Goal: Navigation & Orientation: Find specific page/section

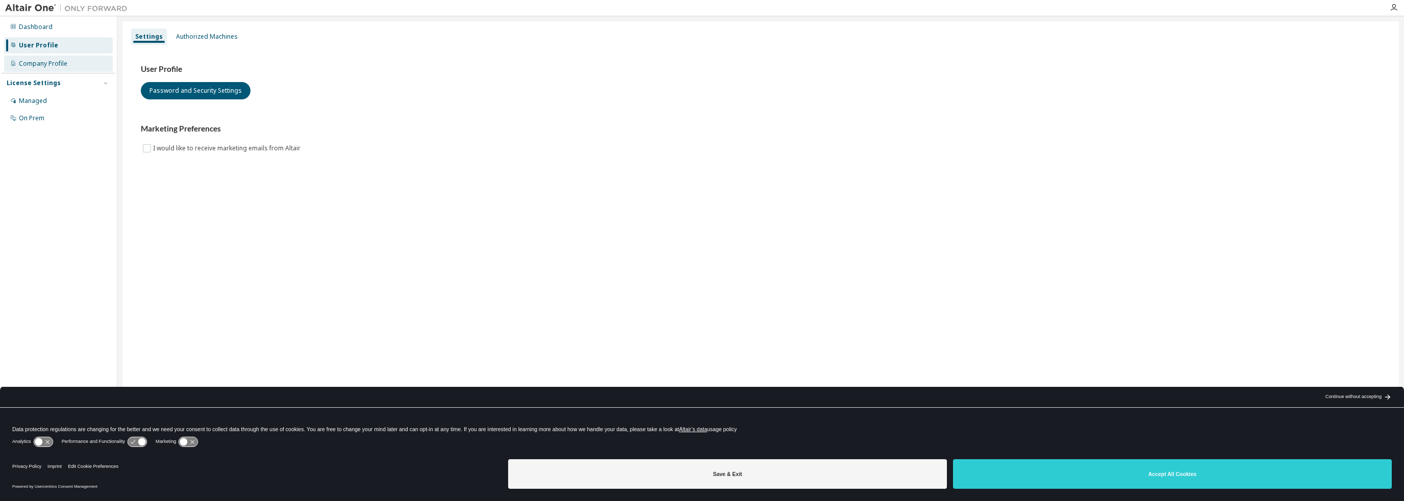
click at [48, 61] on div "Company Profile" at bounding box center [43, 64] width 48 height 8
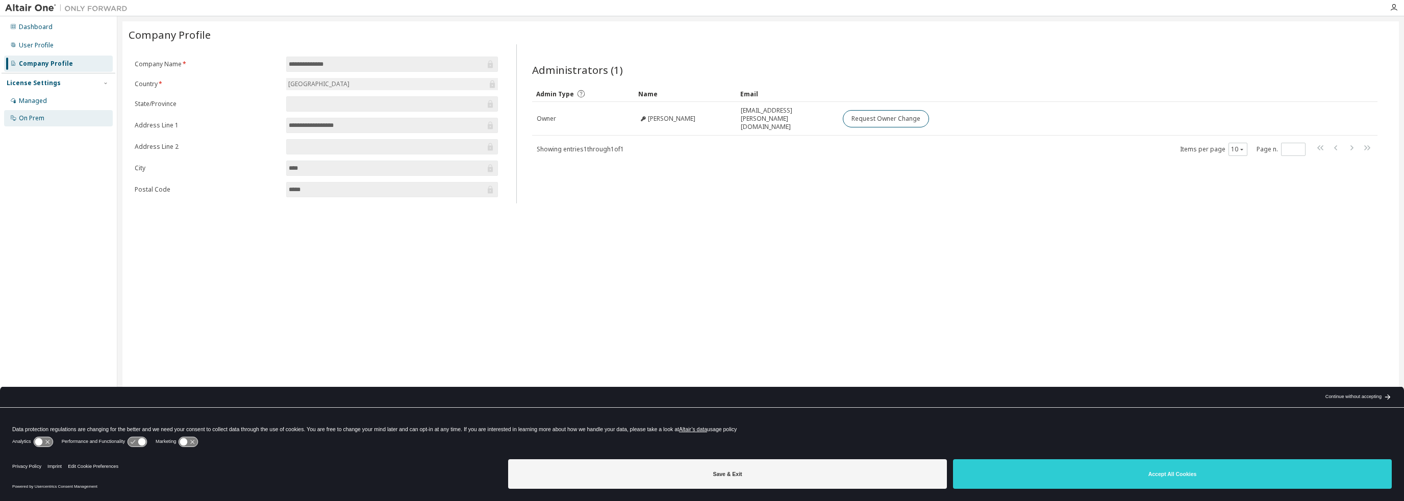
click at [48, 114] on div "On Prem" at bounding box center [58, 118] width 109 height 16
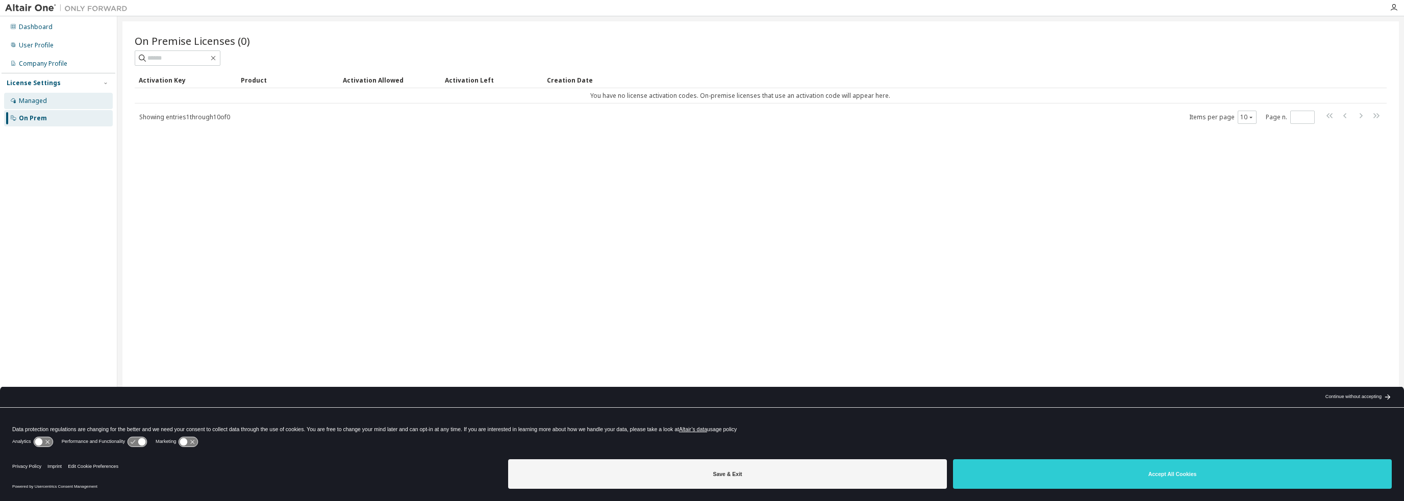
click at [43, 105] on div "Managed" at bounding box center [33, 101] width 28 height 8
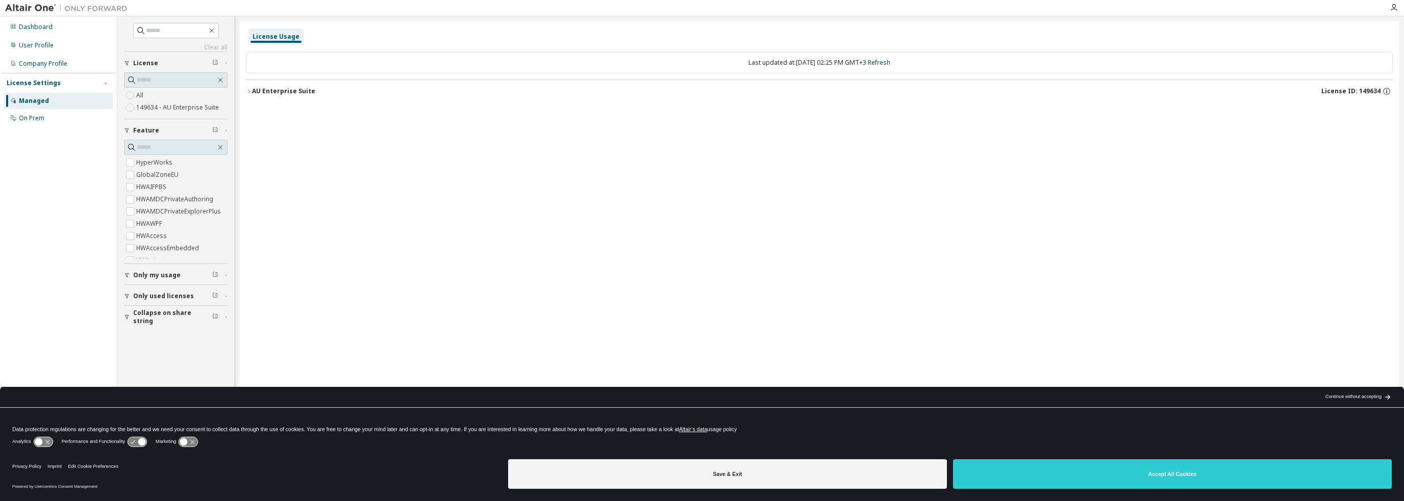
click at [249, 91] on icon "button" at bounding box center [249, 91] width 6 height 6
click at [128, 277] on icon "button" at bounding box center [127, 275] width 6 height 6
click at [27, 26] on div "Dashboard" at bounding box center [36, 27] width 34 height 8
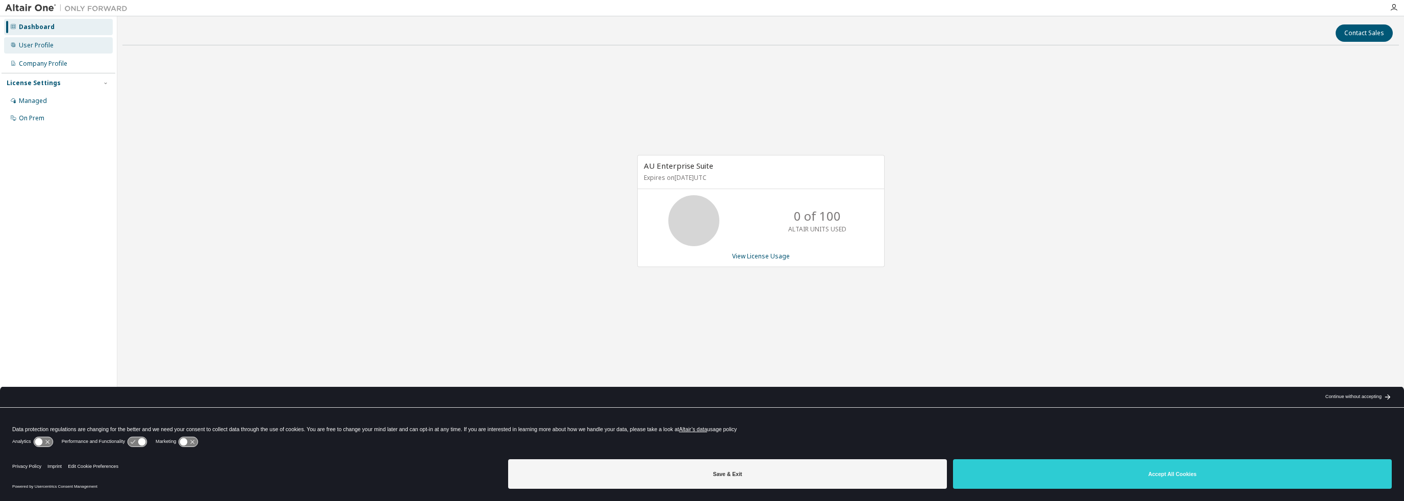
click at [33, 46] on div "User Profile" at bounding box center [36, 45] width 35 height 8
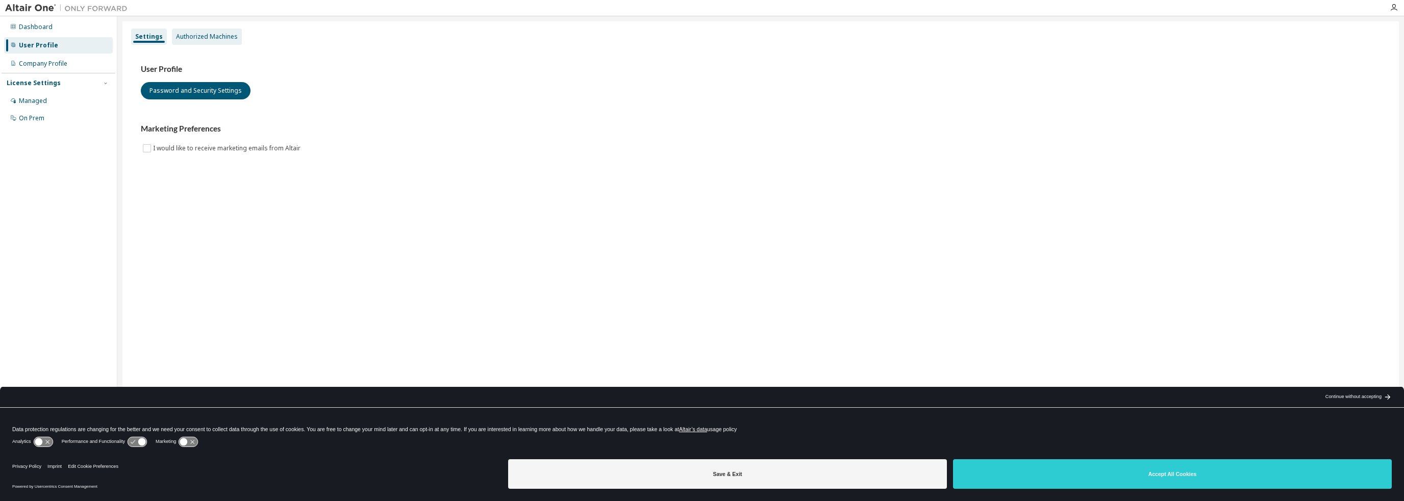
click at [200, 35] on div "Authorized Machines" at bounding box center [207, 37] width 62 height 8
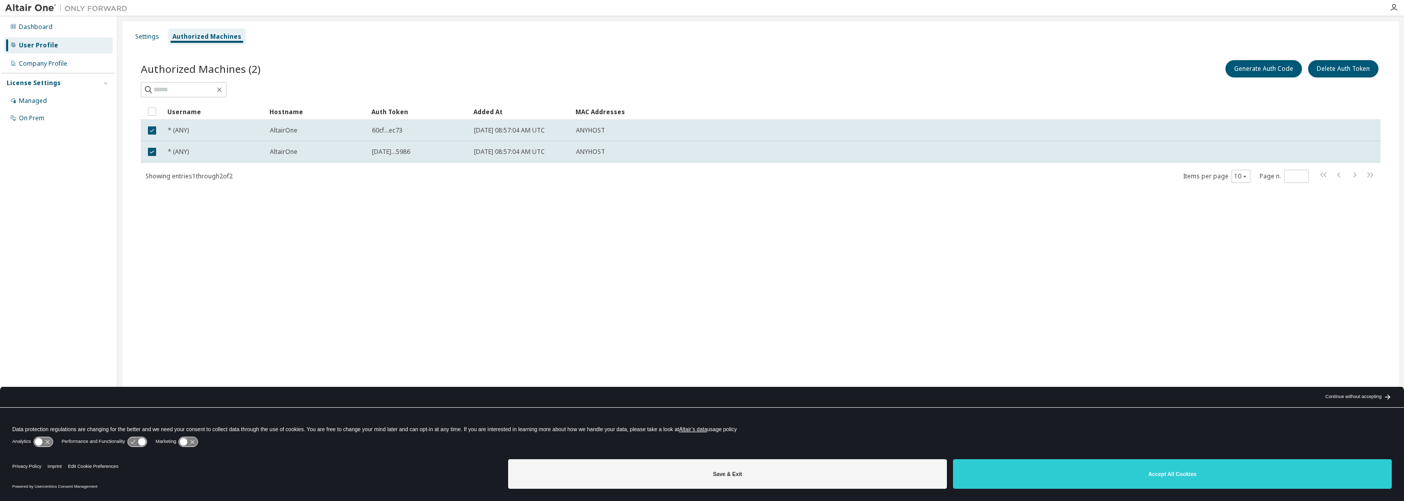
click at [840, 457] on div "Save & Exit Accept All Cookies" at bounding box center [950, 476] width 884 height 40
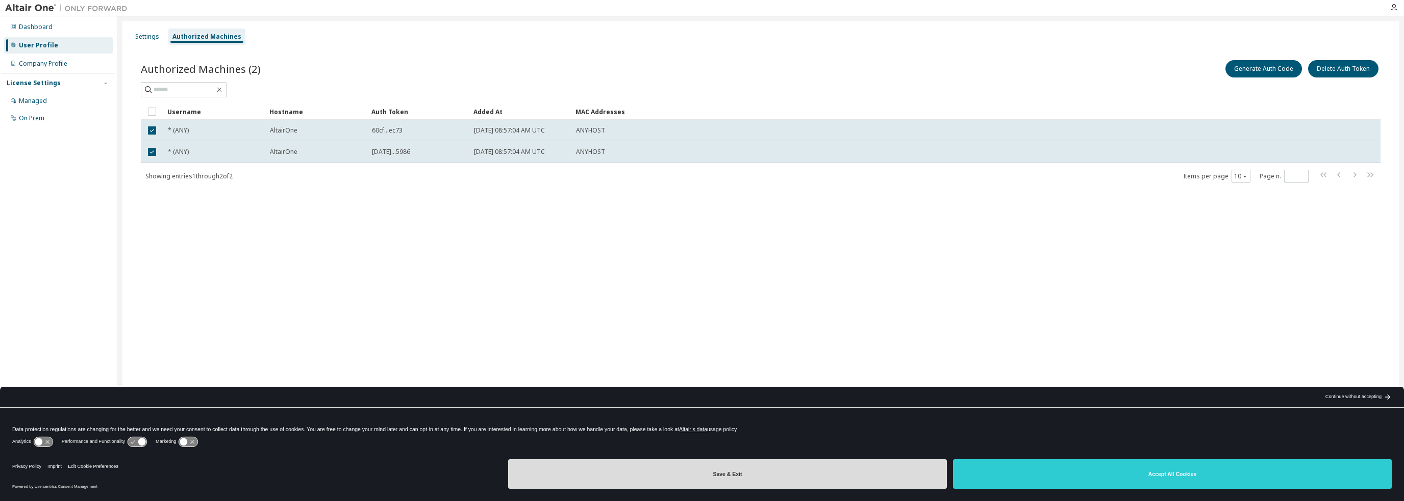
click at [822, 469] on button "Save & Exit" at bounding box center [727, 475] width 439 height 30
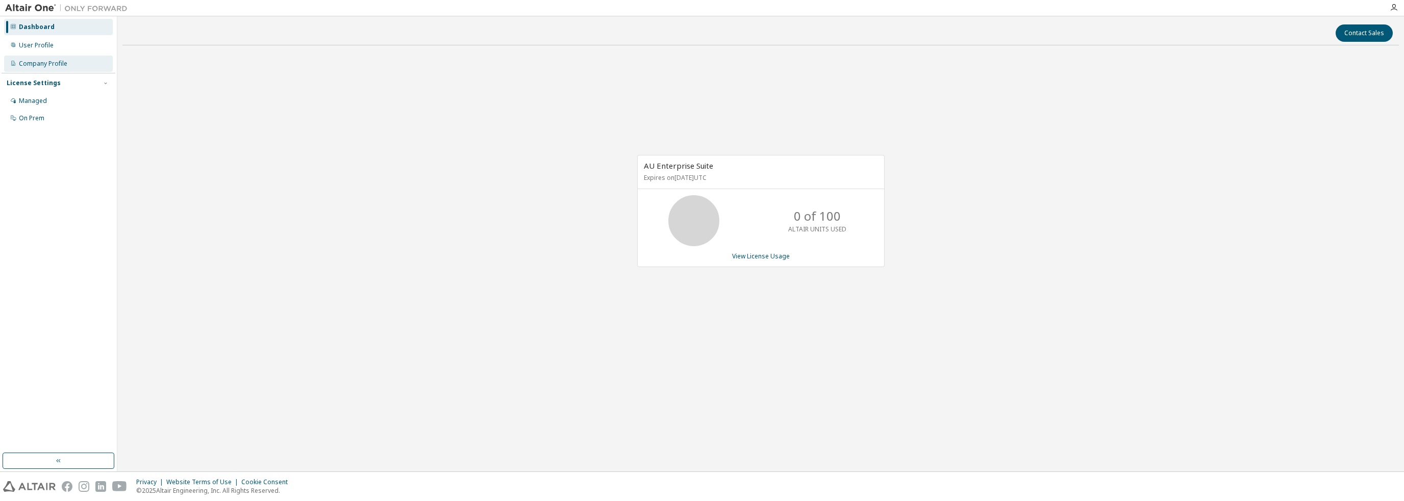
click at [43, 63] on div "Company Profile" at bounding box center [43, 64] width 48 height 8
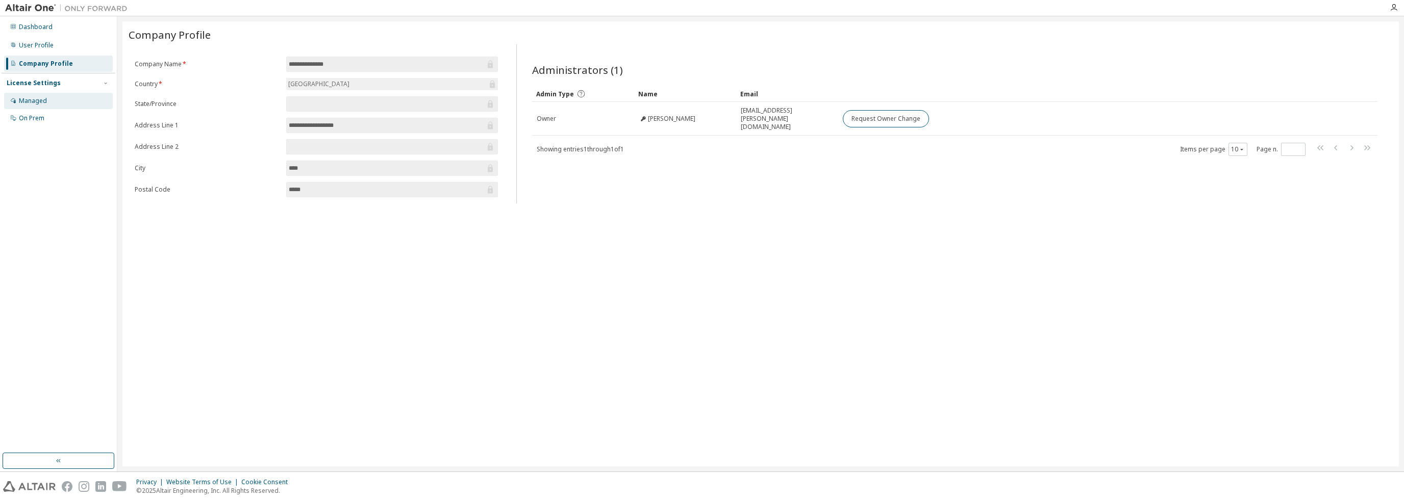
click at [44, 99] on div "Managed" at bounding box center [33, 101] width 28 height 8
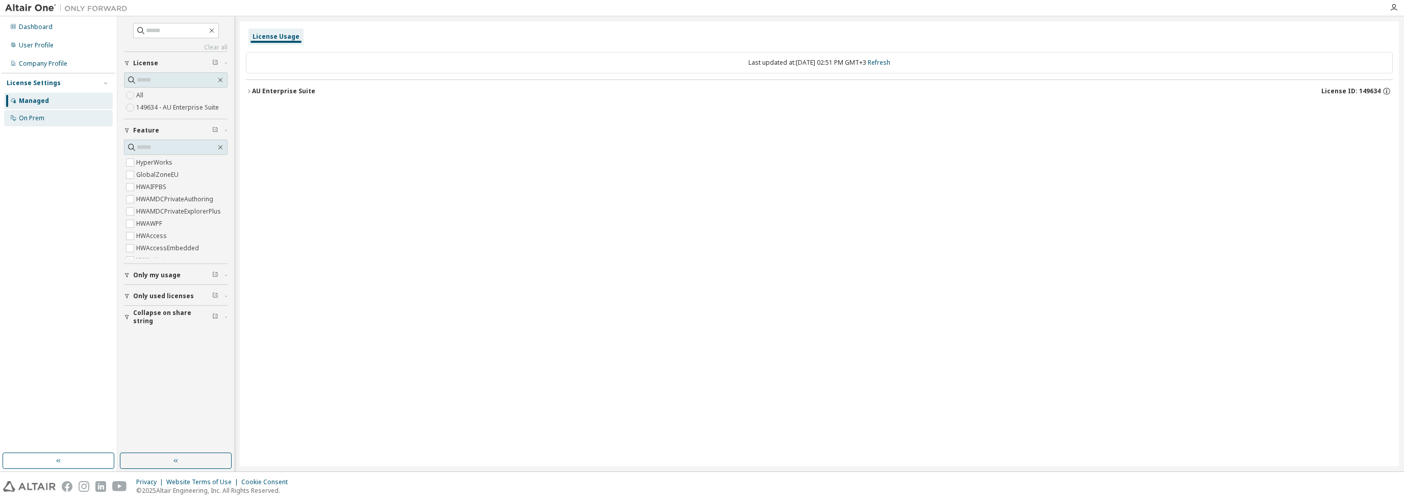
click at [16, 119] on div "On Prem" at bounding box center [58, 118] width 109 height 16
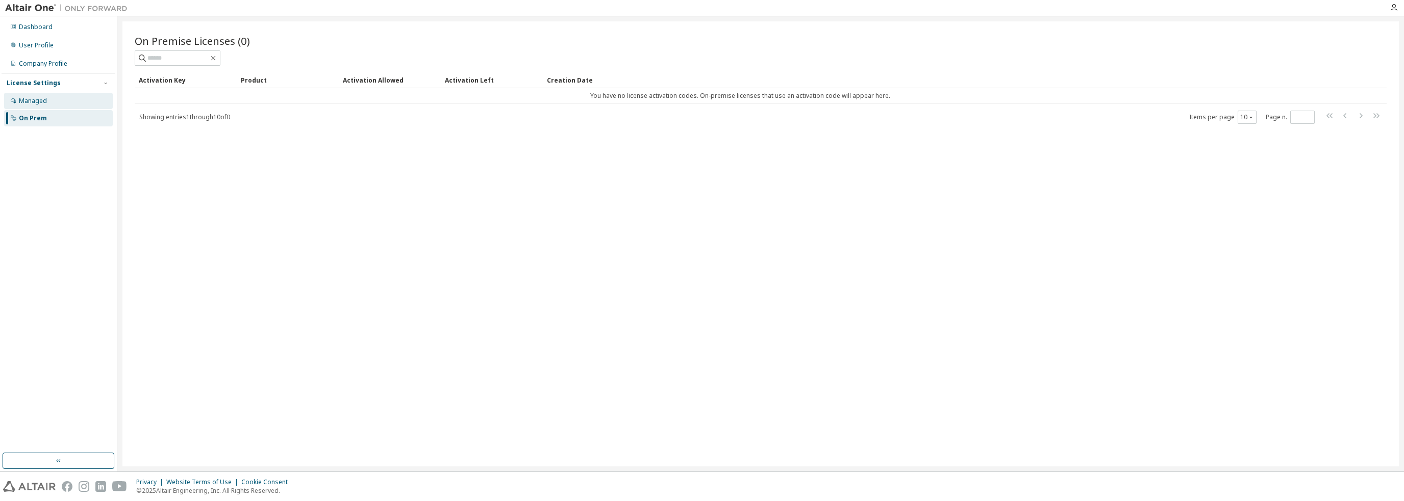
click at [36, 102] on div "Managed" at bounding box center [33, 101] width 28 height 8
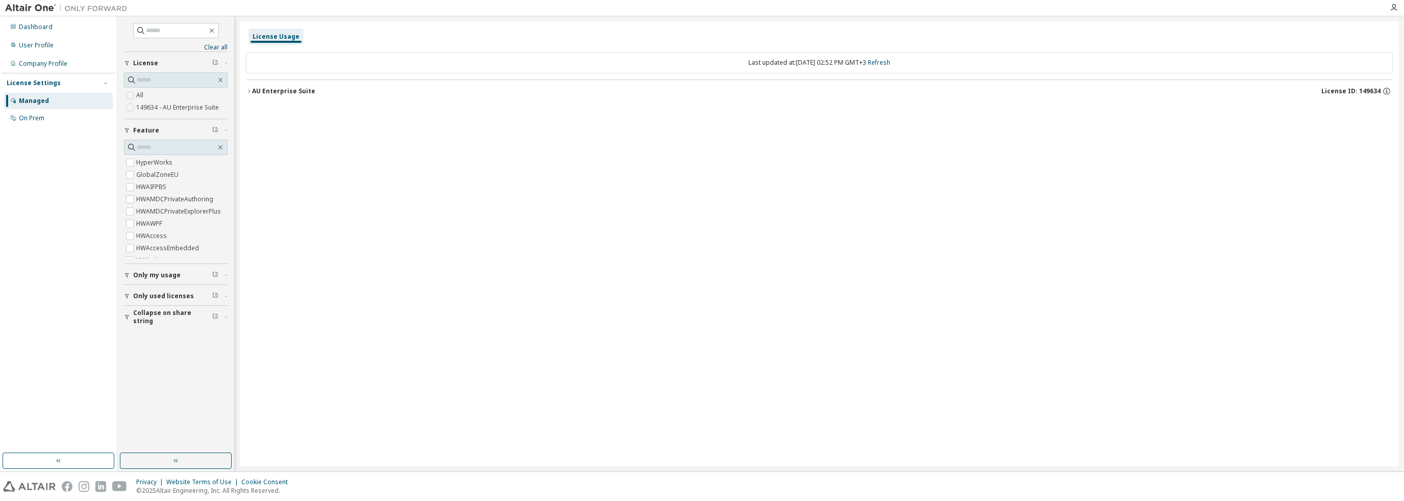
click at [249, 91] on icon "button" at bounding box center [249, 91] width 6 height 6
